Goal: Information Seeking & Learning: Check status

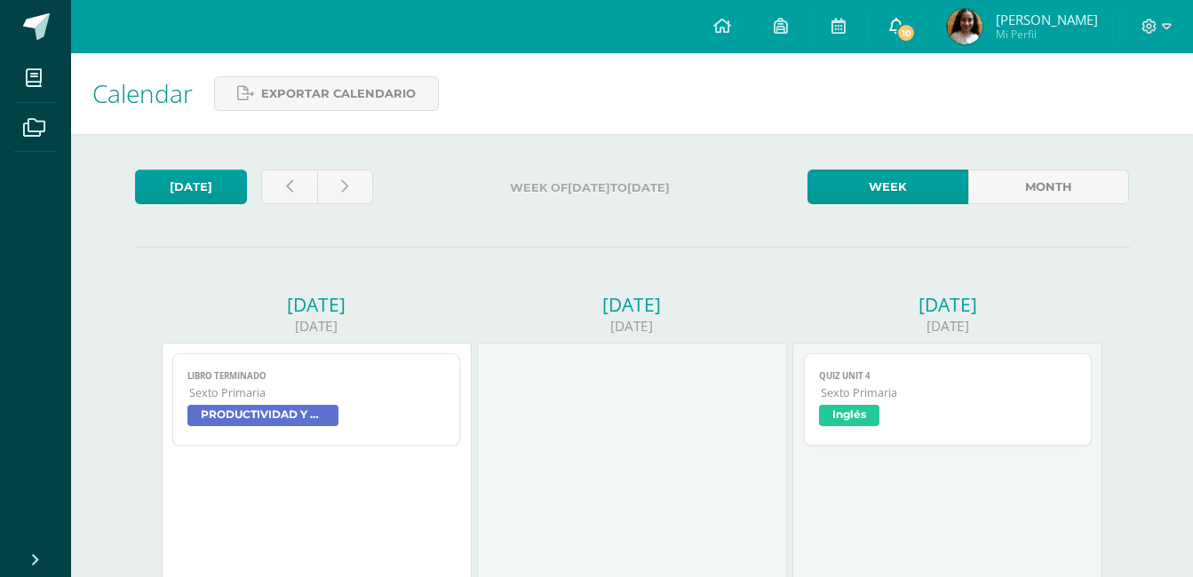
click at [914, 40] on link "10" at bounding box center [896, 26] width 57 height 53
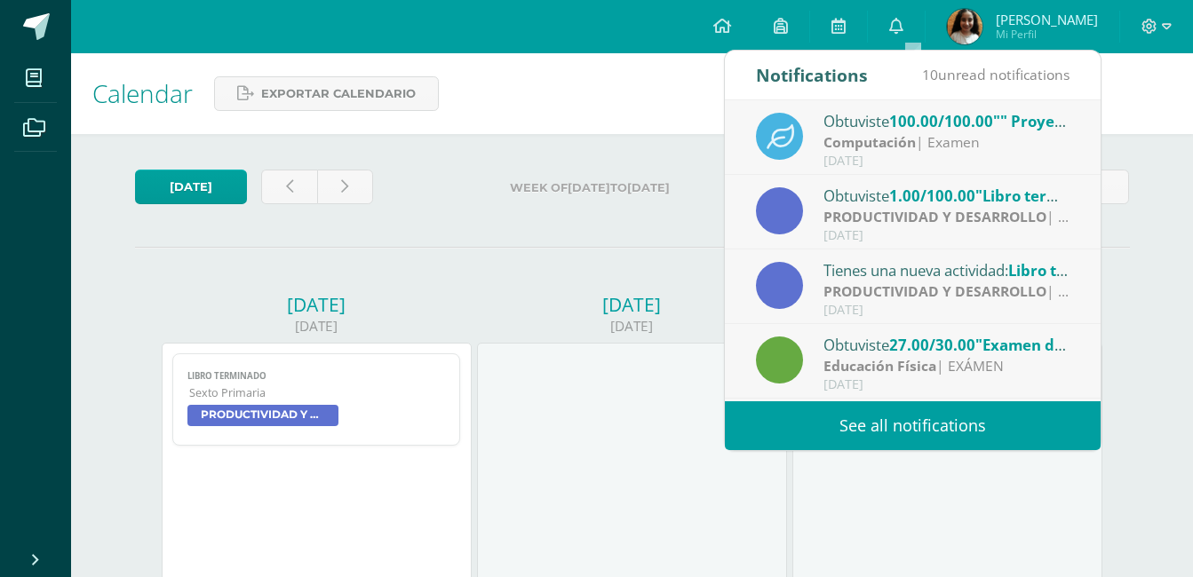
click at [829, 424] on link "See all notifications" at bounding box center [913, 425] width 376 height 49
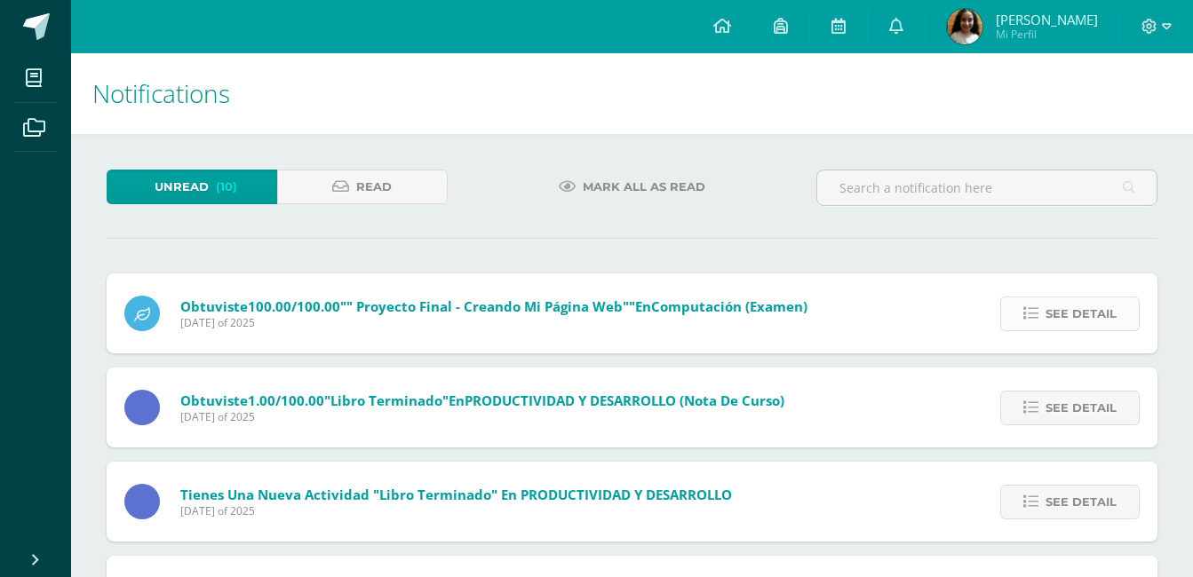
click at [1033, 304] on link "See detail" at bounding box center [1069, 314] width 139 height 35
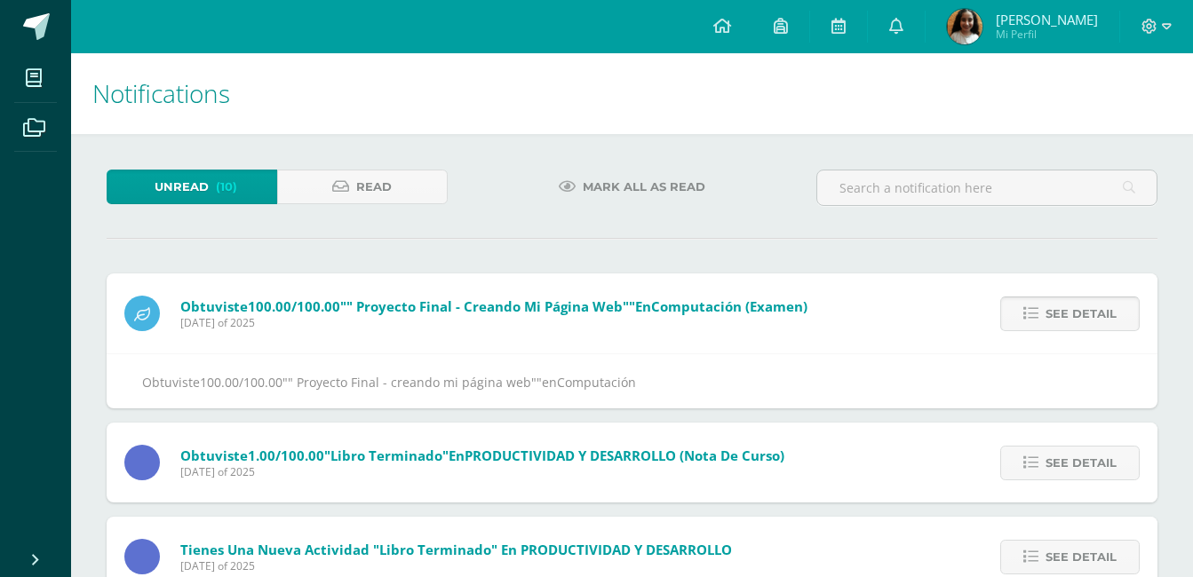
click at [1033, 304] on link "See detail" at bounding box center [1069, 314] width 139 height 35
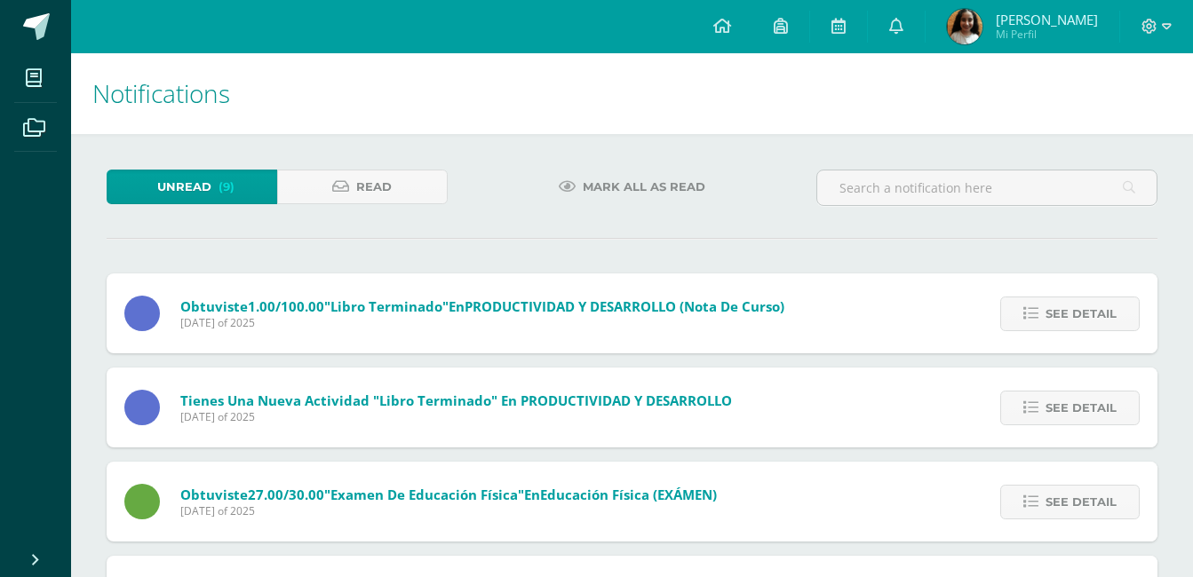
click at [1033, 304] on link "See detail" at bounding box center [1069, 314] width 139 height 35
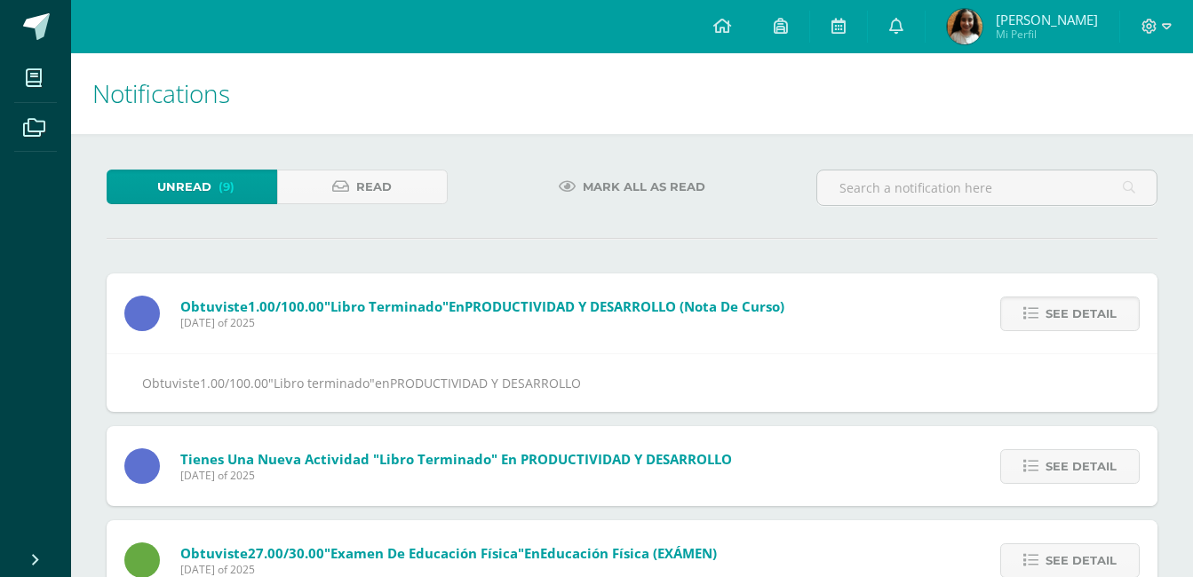
click at [1033, 304] on link "See detail" at bounding box center [1069, 314] width 139 height 35
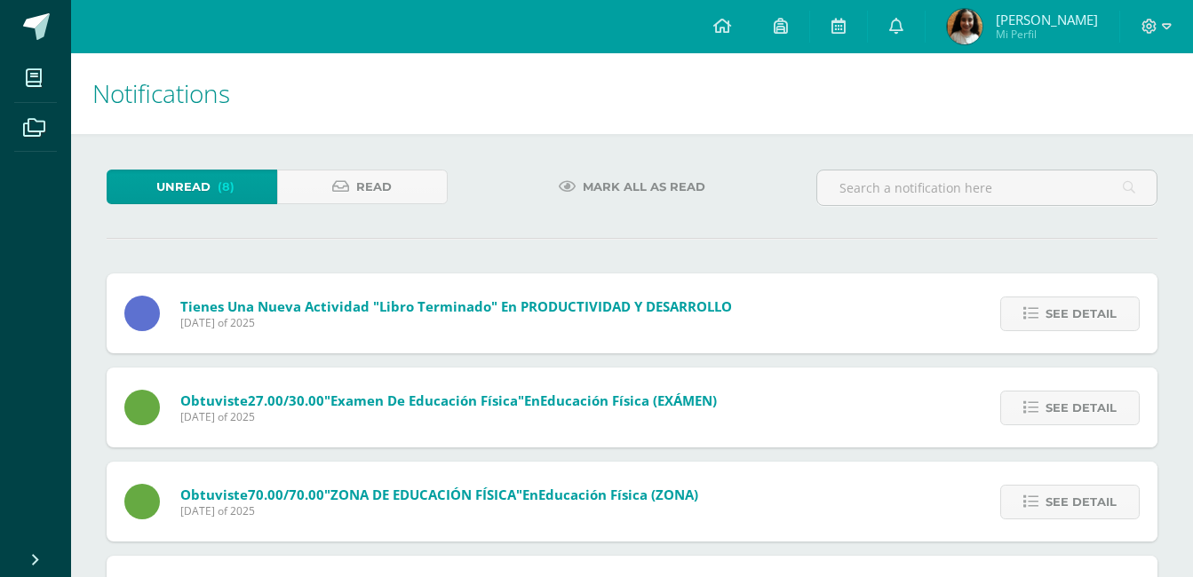
click at [1033, 304] on link "See detail" at bounding box center [1069, 314] width 139 height 35
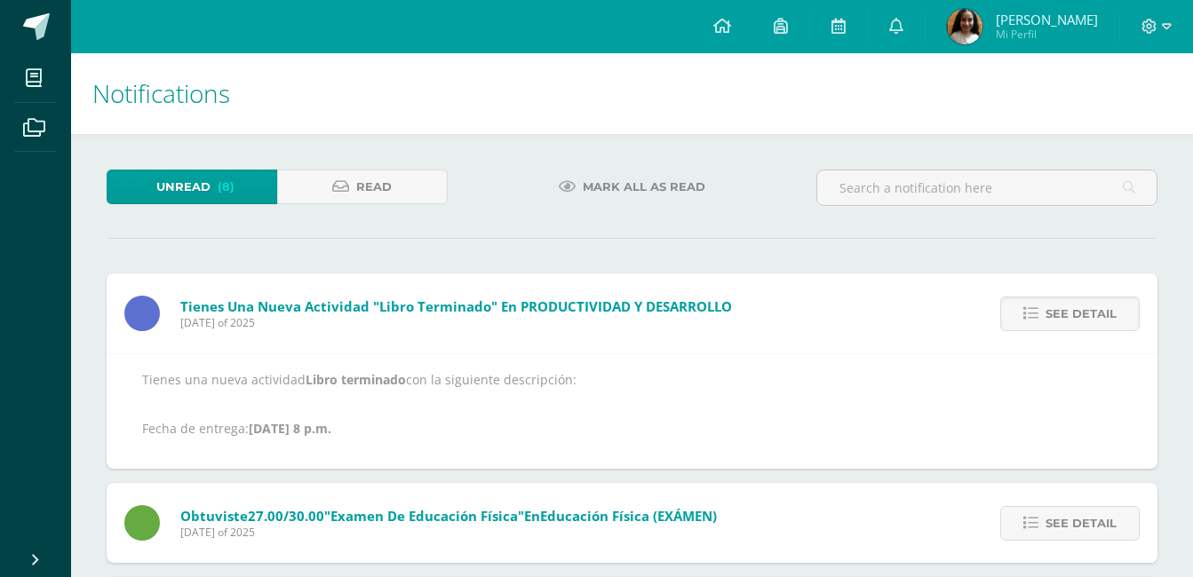
click at [1033, 304] on link "See detail" at bounding box center [1069, 314] width 139 height 35
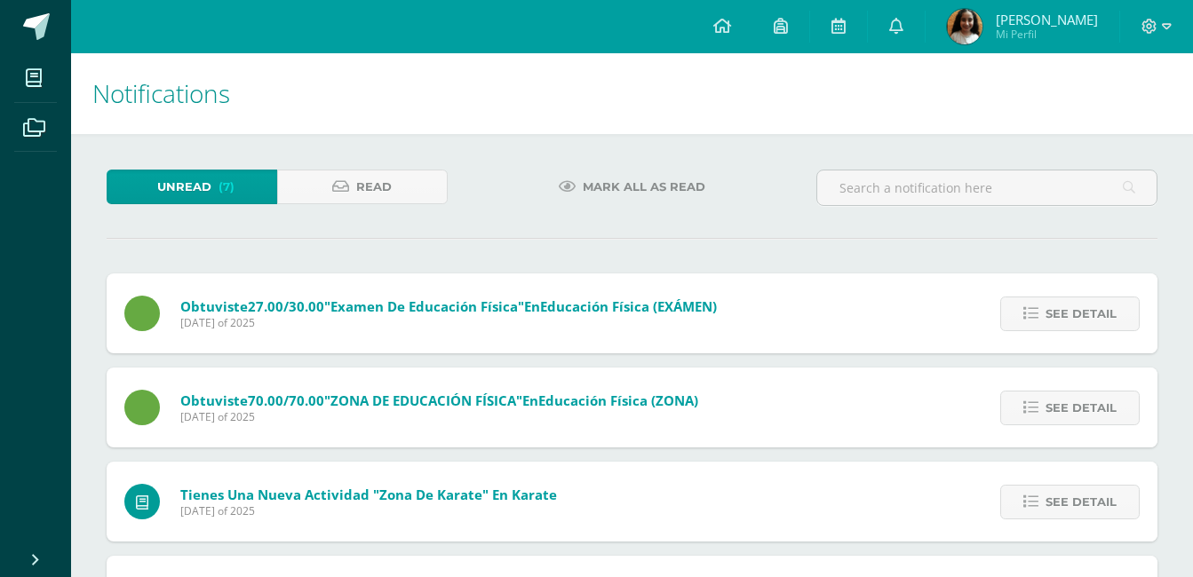
click at [1033, 304] on link "See detail" at bounding box center [1069, 314] width 139 height 35
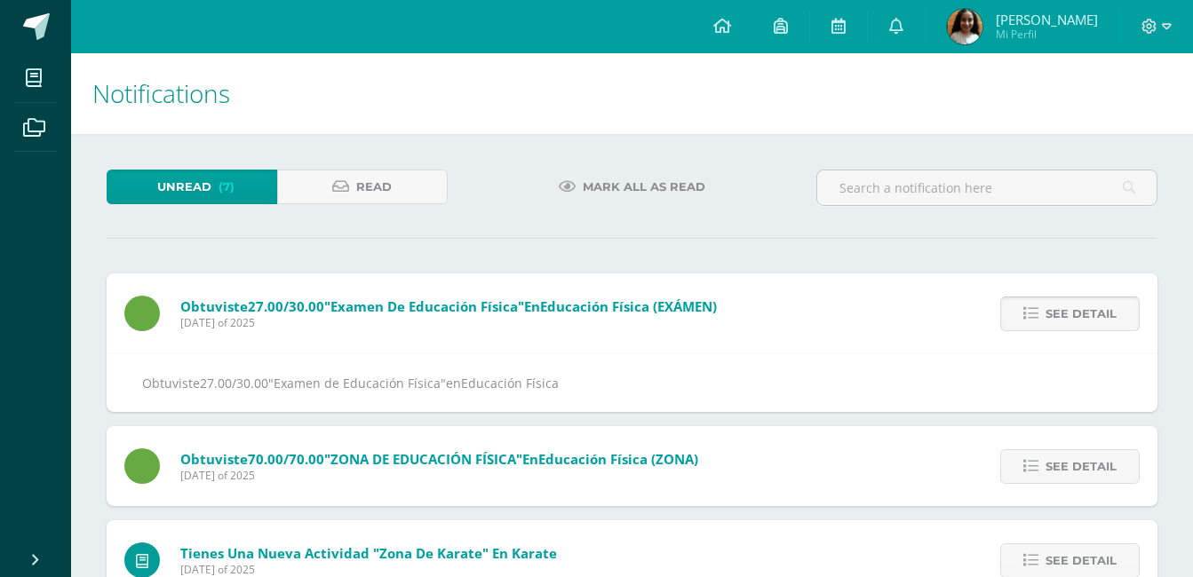
click at [1031, 305] on link "See detail" at bounding box center [1069, 314] width 139 height 35
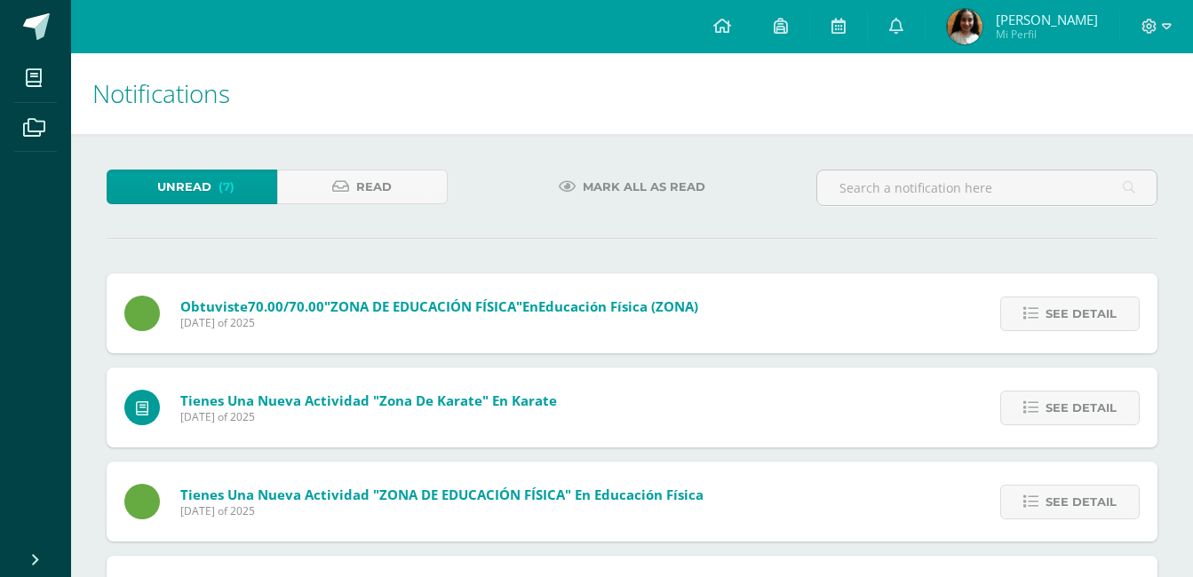
click at [1031, 306] on icon at bounding box center [1030, 313] width 15 height 15
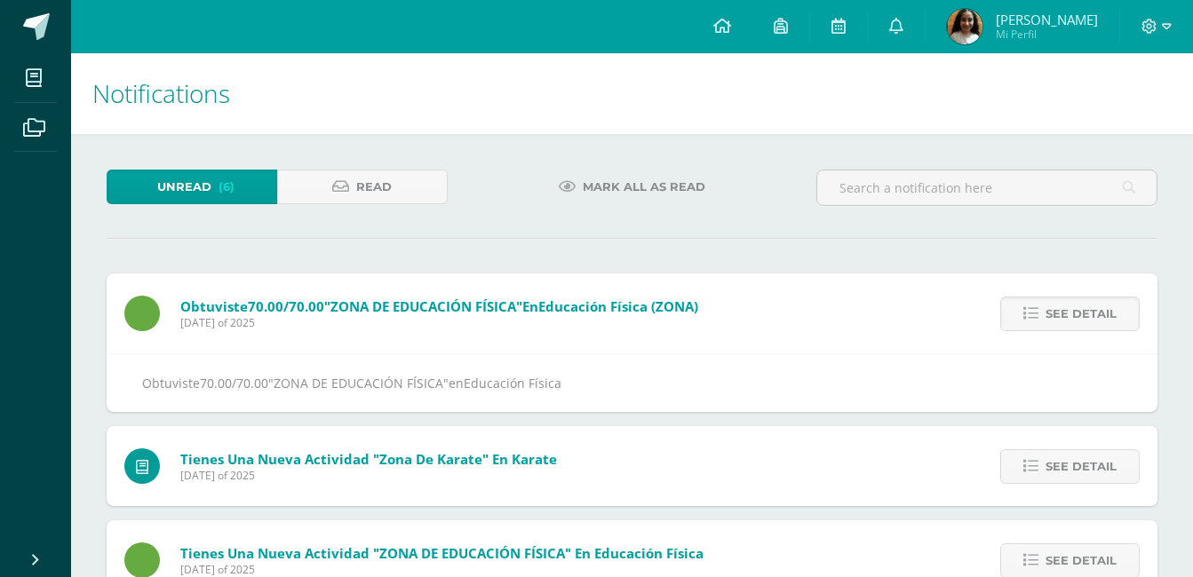
click at [1031, 306] on icon at bounding box center [1030, 313] width 15 height 15
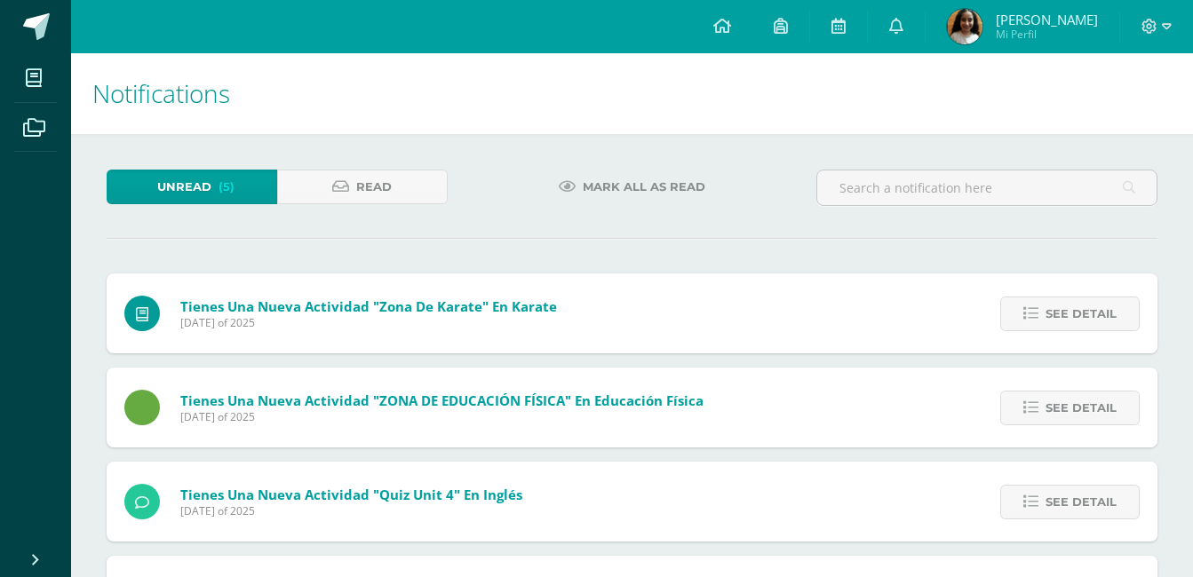
click at [1031, 306] on icon at bounding box center [1030, 313] width 15 height 15
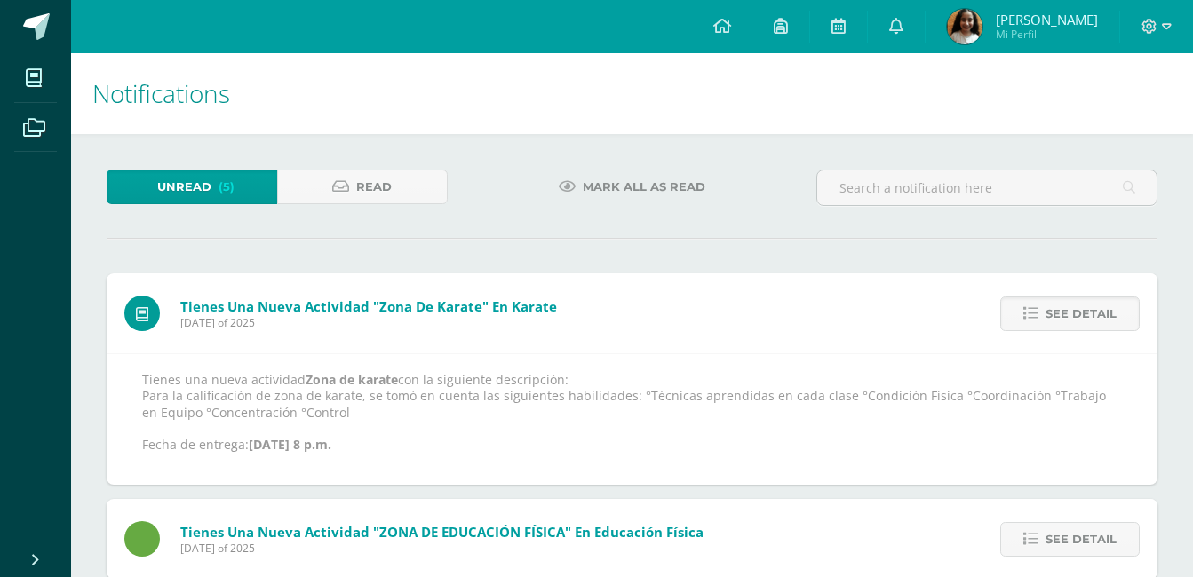
click at [1031, 306] on icon at bounding box center [1030, 313] width 15 height 15
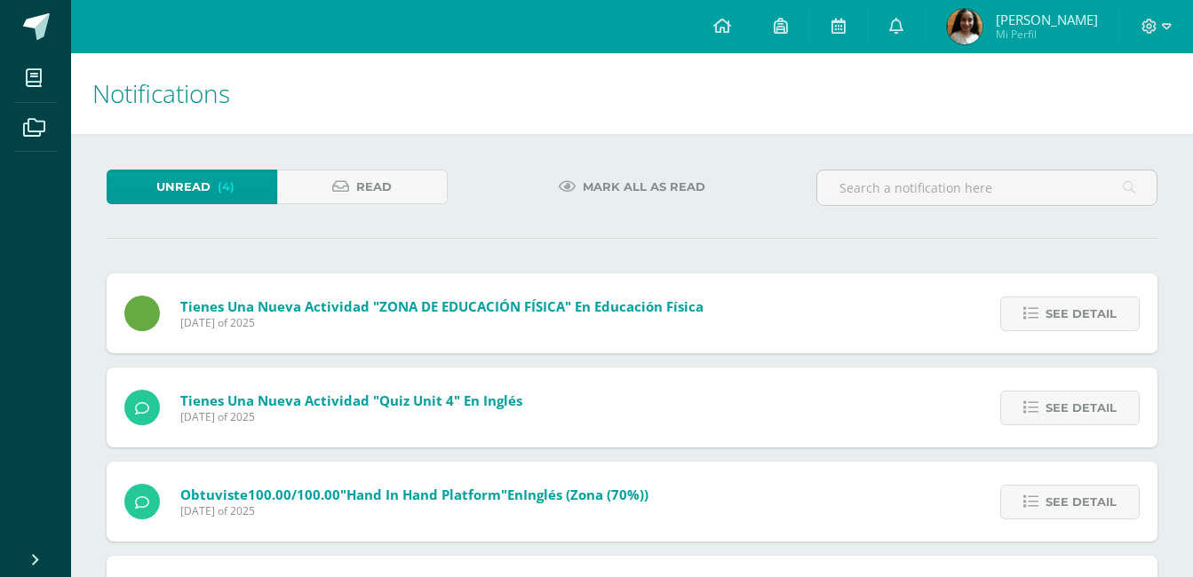
click at [1031, 306] on icon at bounding box center [1030, 313] width 15 height 15
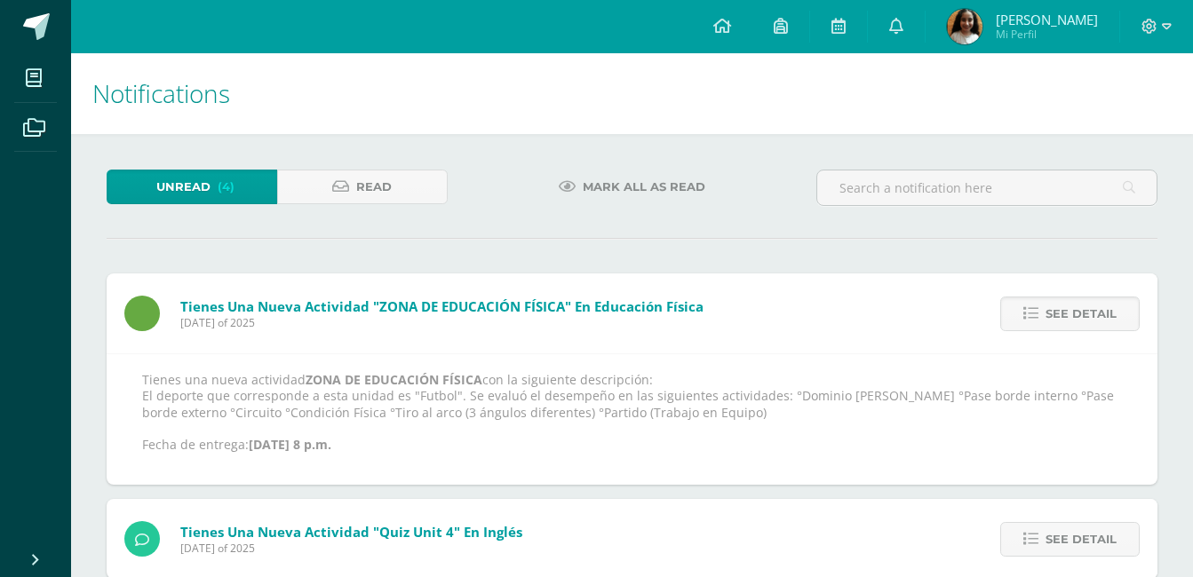
click at [1031, 306] on icon at bounding box center [1030, 313] width 15 height 15
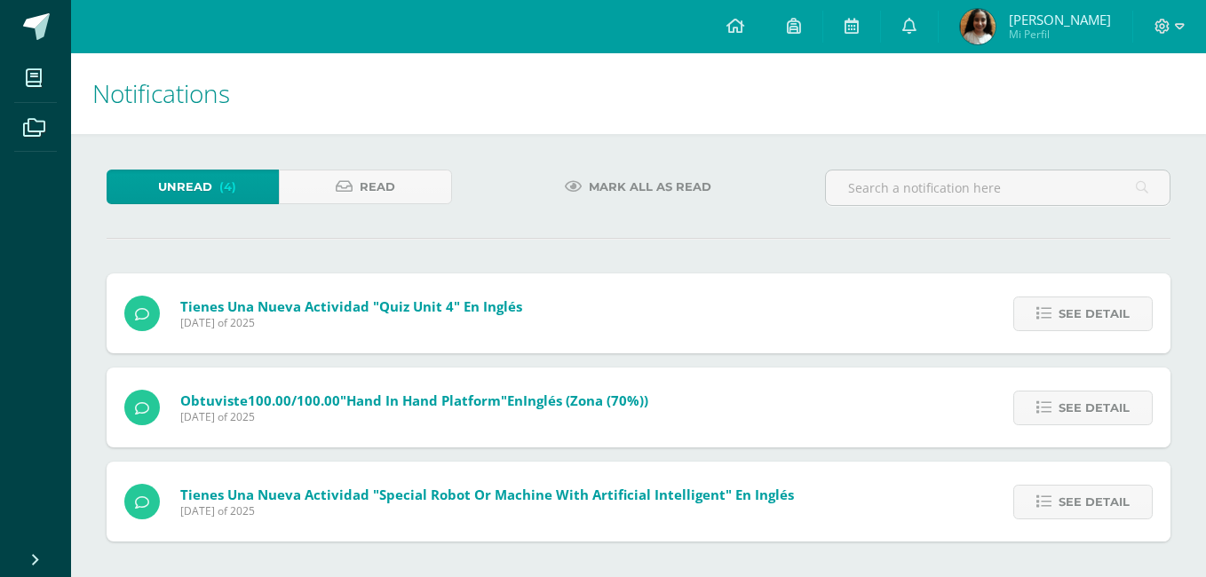
click at [1031, 305] on link "See detail" at bounding box center [1082, 314] width 139 height 35
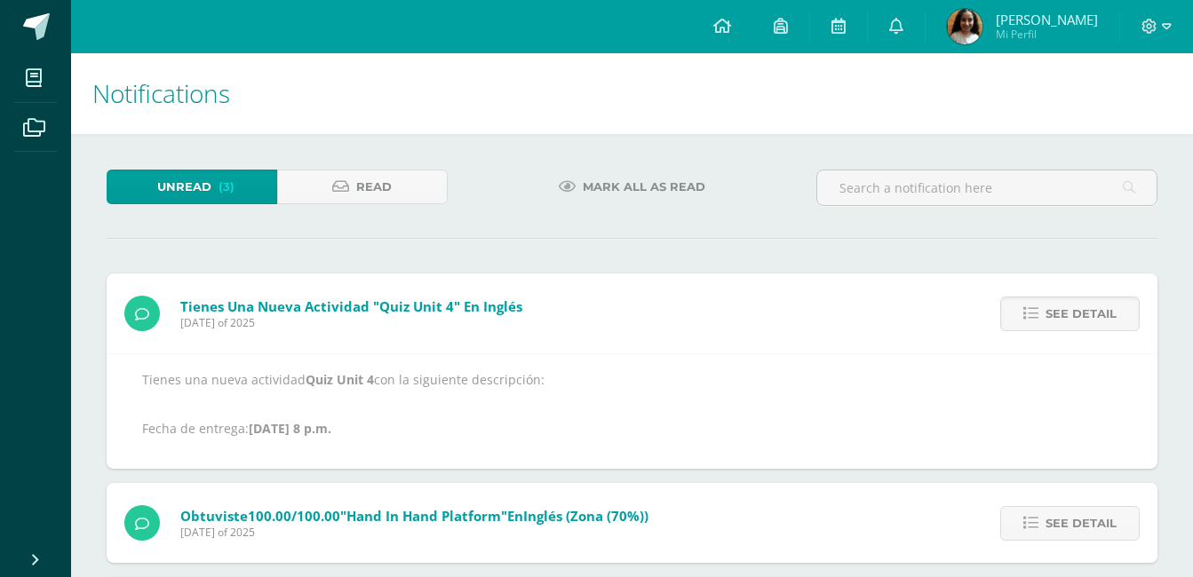
click at [1031, 306] on icon at bounding box center [1030, 313] width 15 height 15
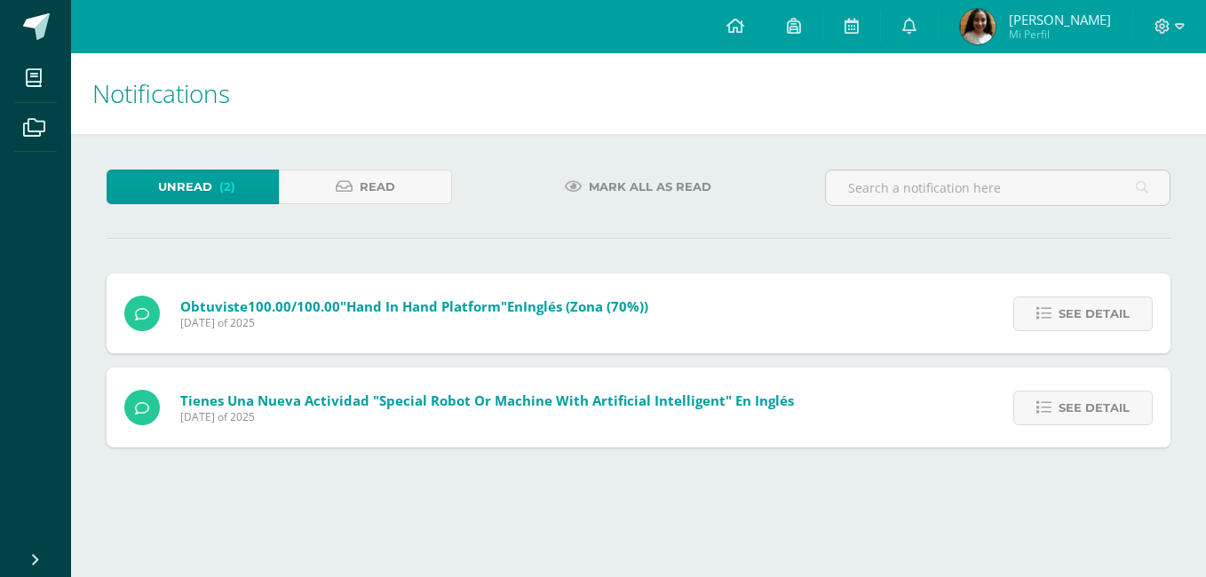
click at [1031, 305] on link "See detail" at bounding box center [1082, 314] width 139 height 35
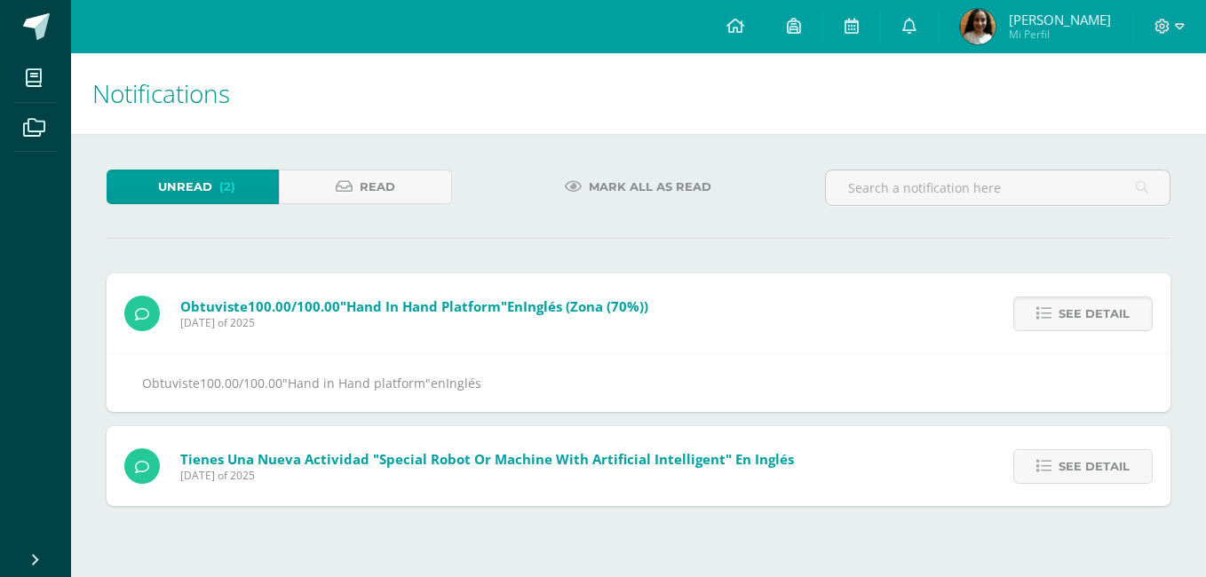
click at [1031, 305] on link "See detail" at bounding box center [1082, 314] width 139 height 35
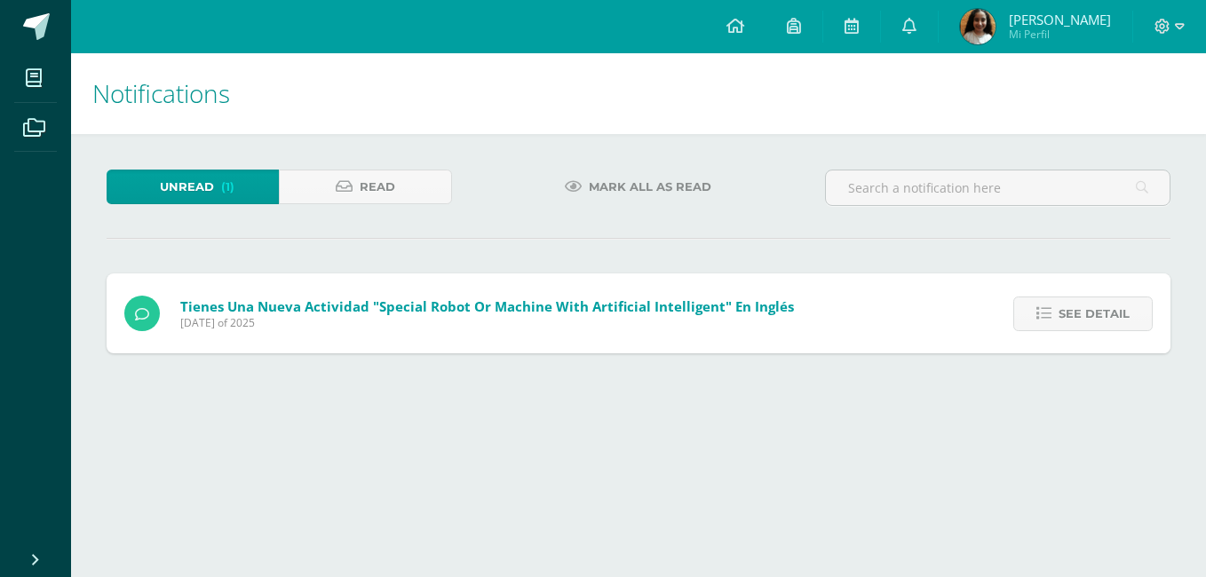
click at [1031, 305] on link "See detail" at bounding box center [1082, 314] width 139 height 35
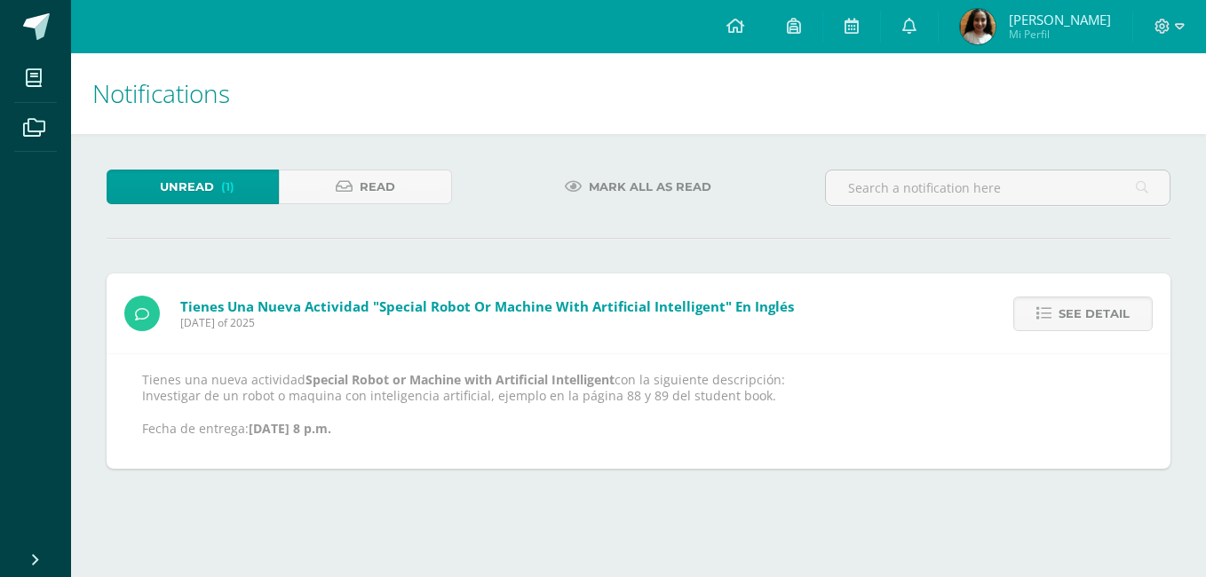
click at [1031, 305] on link "See detail" at bounding box center [1082, 314] width 139 height 35
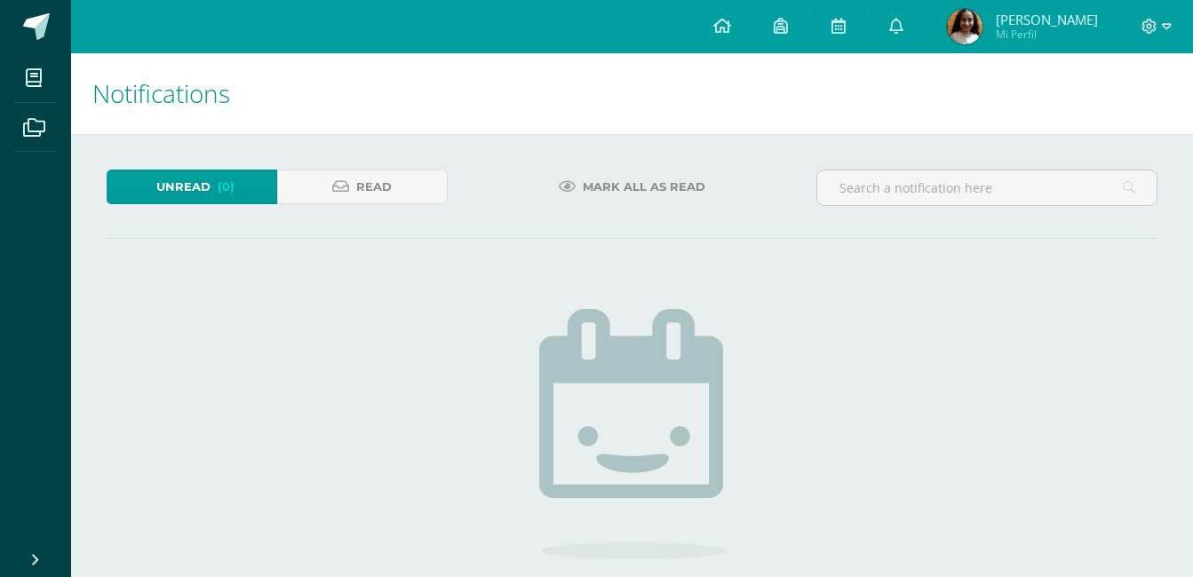
click at [196, 183] on span "Unread" at bounding box center [183, 187] width 54 height 33
click at [845, 29] on icon at bounding box center [838, 26] width 14 height 16
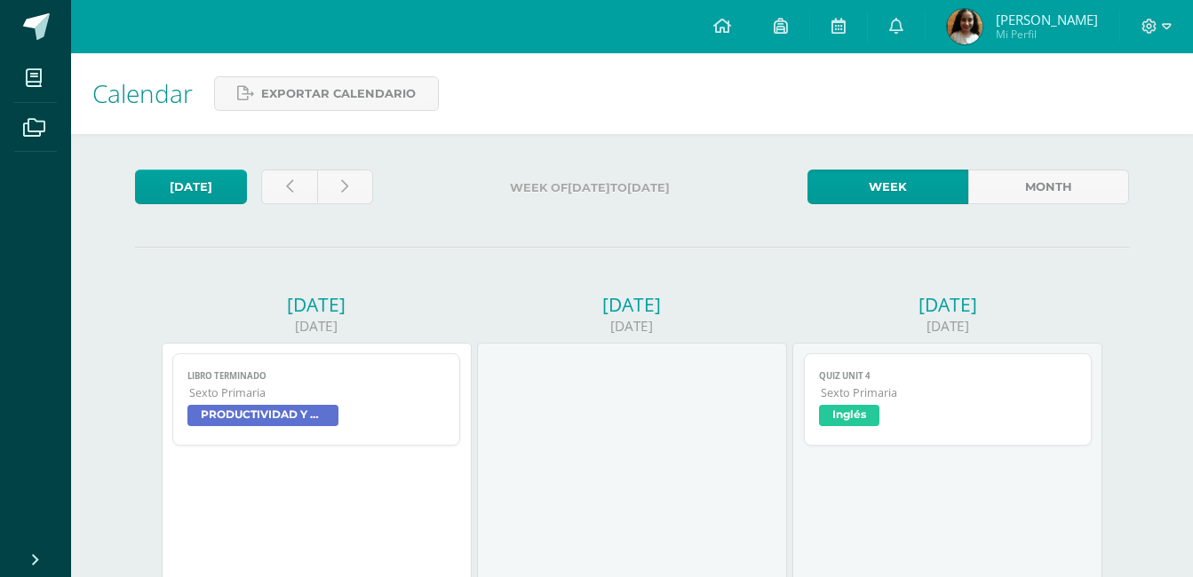
click at [238, 416] on span "PRODUCTIVIDAD Y DESARROLLO" at bounding box center [262, 415] width 151 height 21
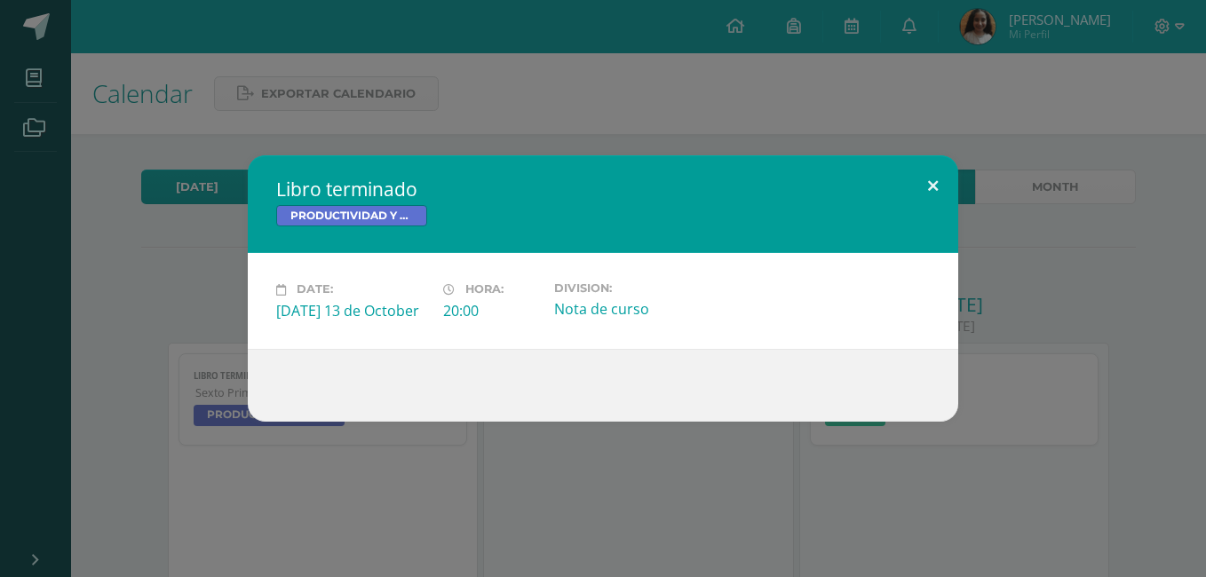
click at [939, 177] on button at bounding box center [933, 185] width 51 height 60
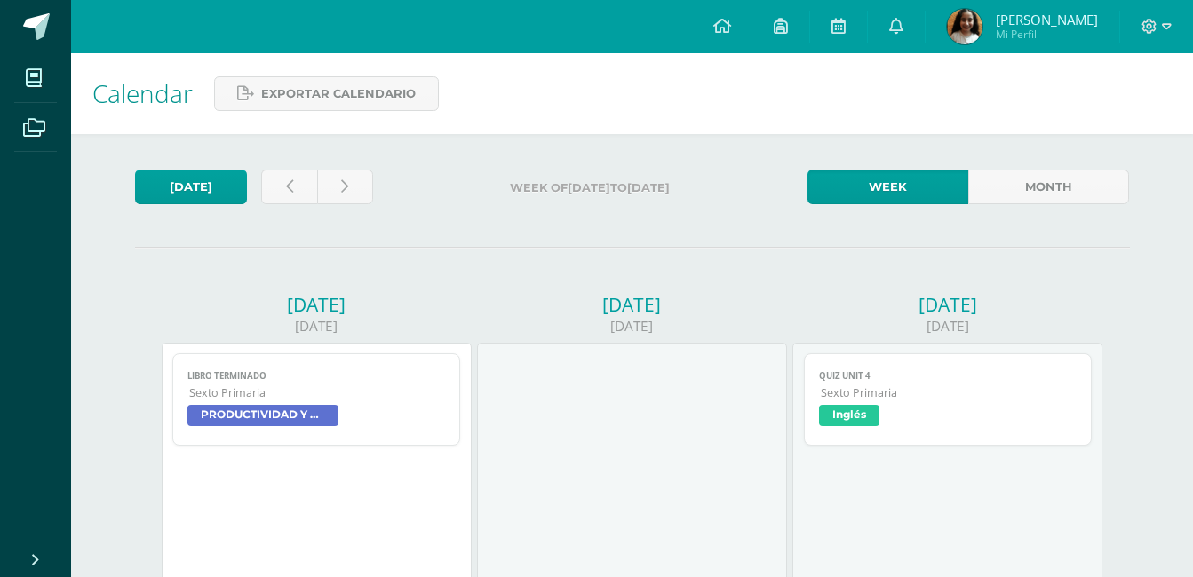
click at [972, 39] on img at bounding box center [965, 27] width 36 height 36
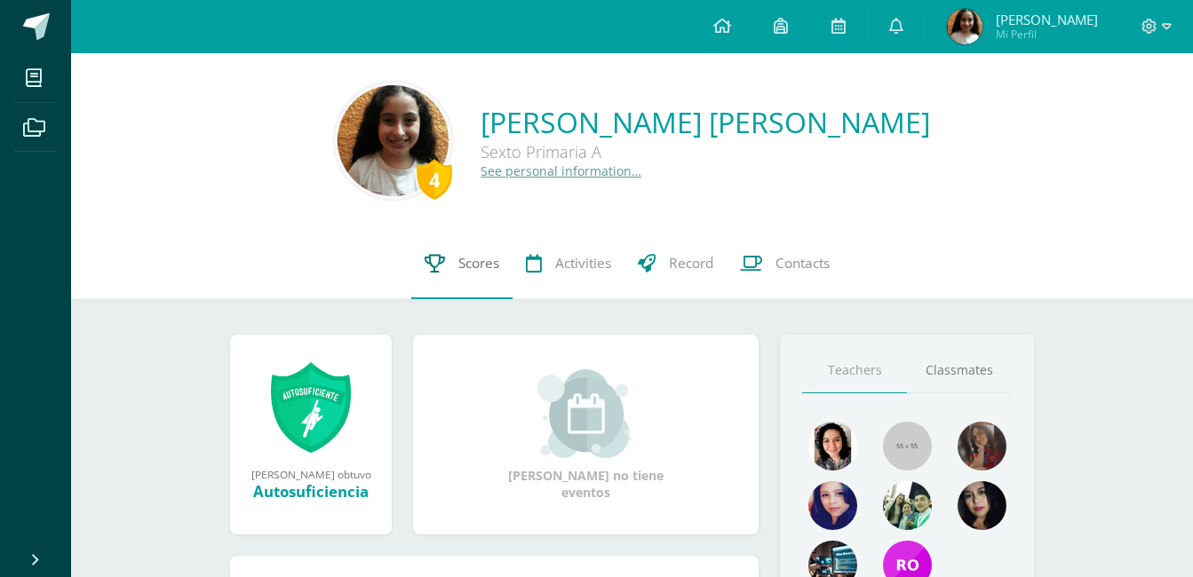
click at [456, 282] on link "Scores" at bounding box center [461, 263] width 101 height 71
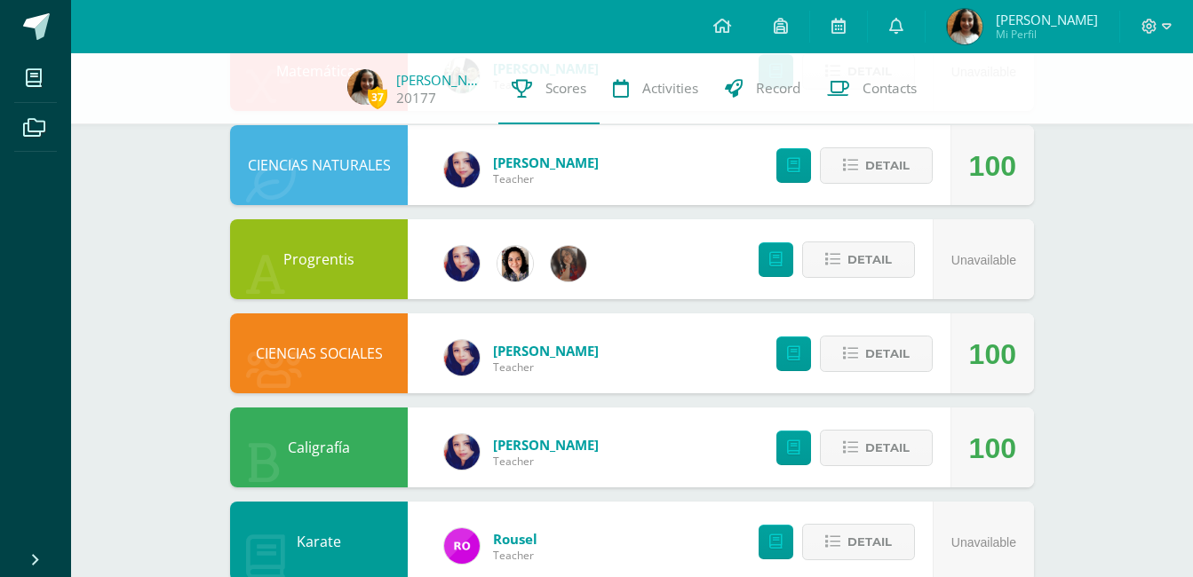
scroll to position [1324, 0]
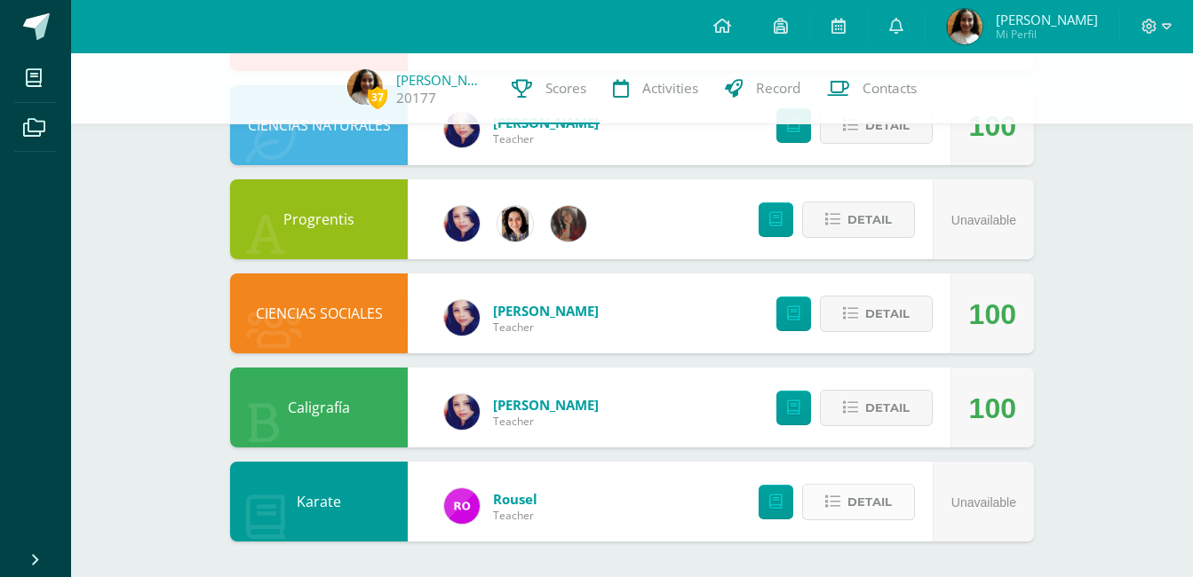
click at [861, 500] on span "Detail" at bounding box center [869, 502] width 44 height 33
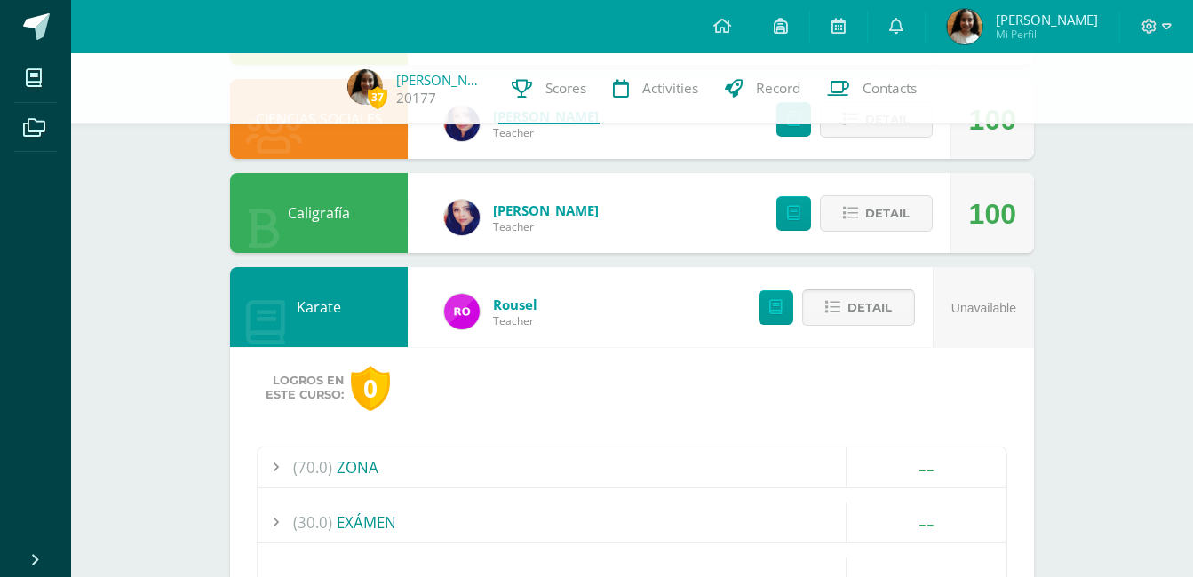
scroll to position [1666, 0]
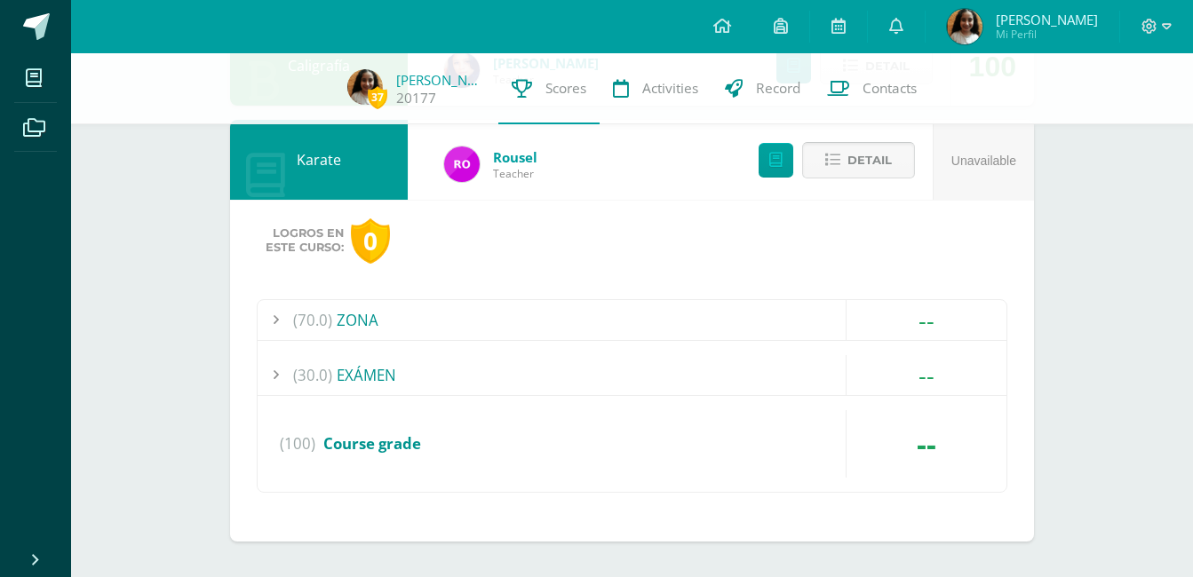
click at [856, 169] on span "Detail" at bounding box center [869, 160] width 44 height 33
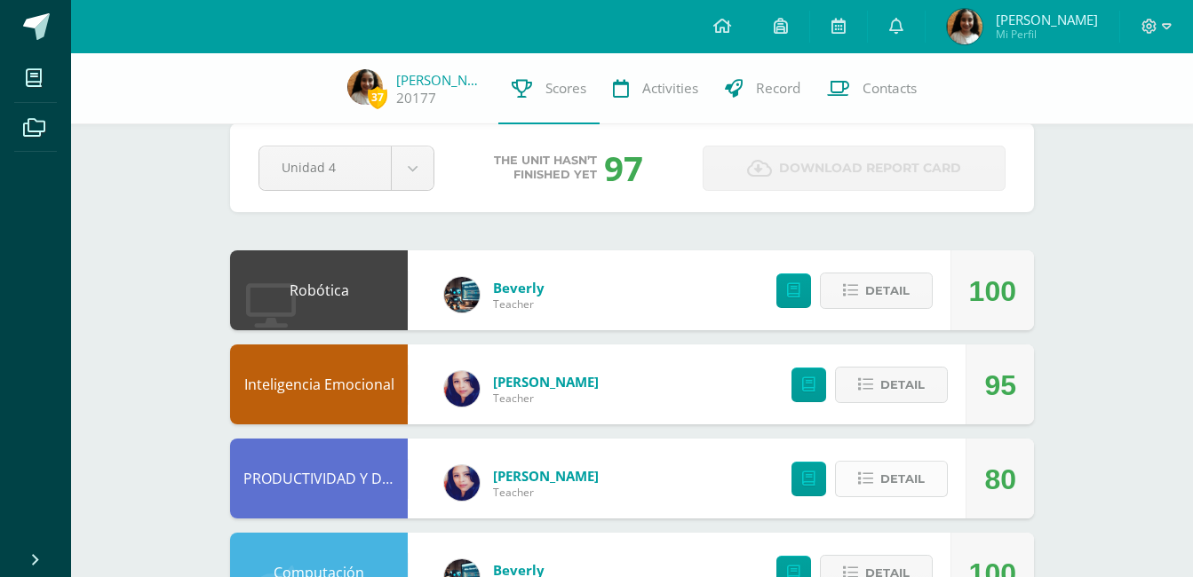
scroll to position [0, 0]
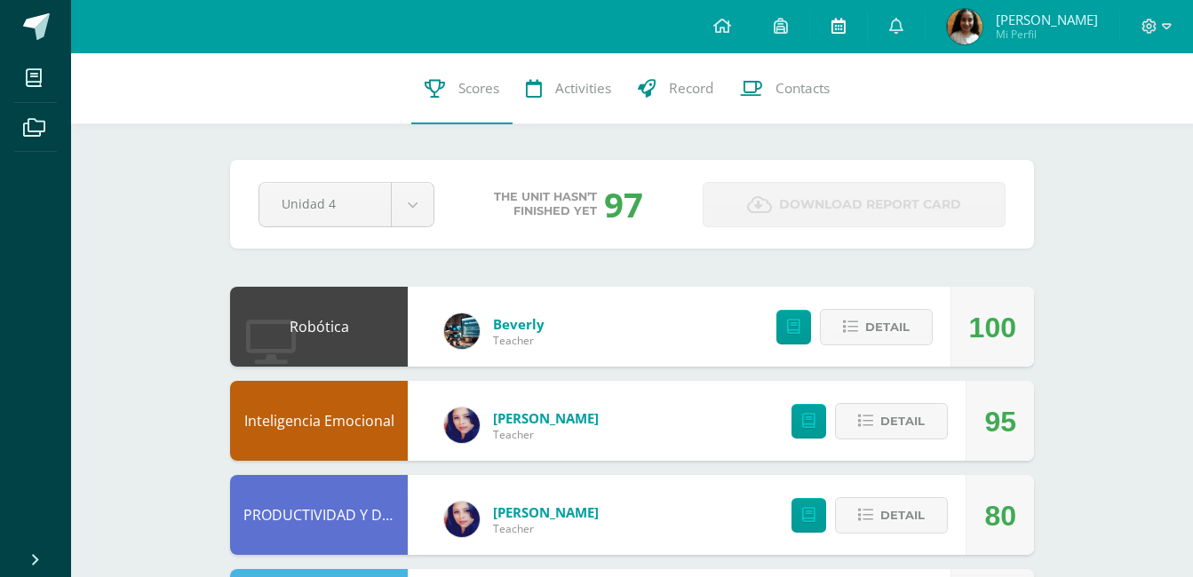
click at [845, 20] on icon at bounding box center [838, 26] width 14 height 16
